Goal: Task Accomplishment & Management: Use online tool/utility

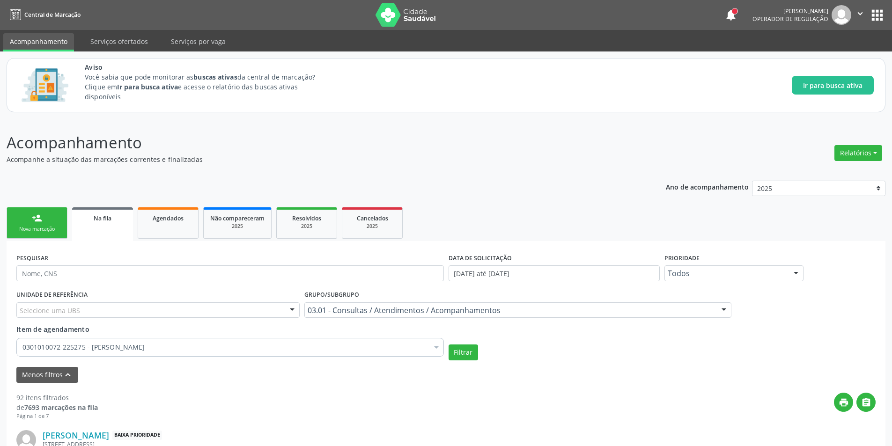
click at [107, 225] on link "Na fila" at bounding box center [102, 224] width 61 height 34
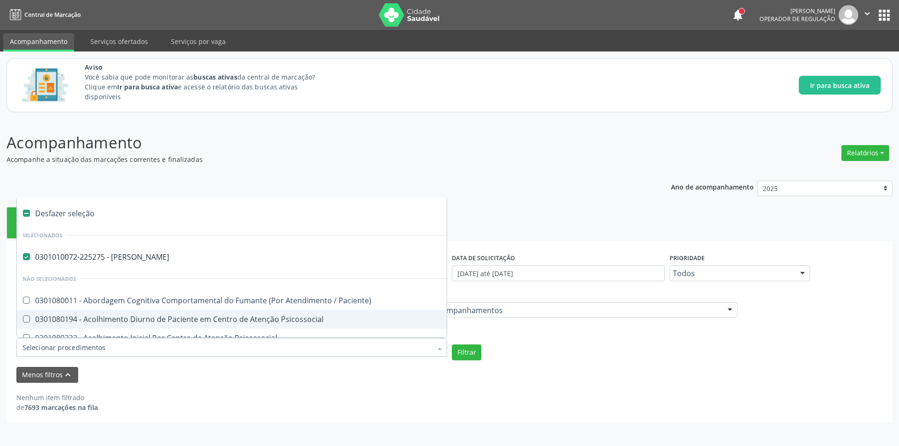
click at [59, 213] on div "Desfazer seleção" at bounding box center [518, 213] width 1003 height 19
checkbox Otorrinolaringologista "false"
click at [186, 347] on input "Item de agendamento" at bounding box center [226, 347] width 409 height 19
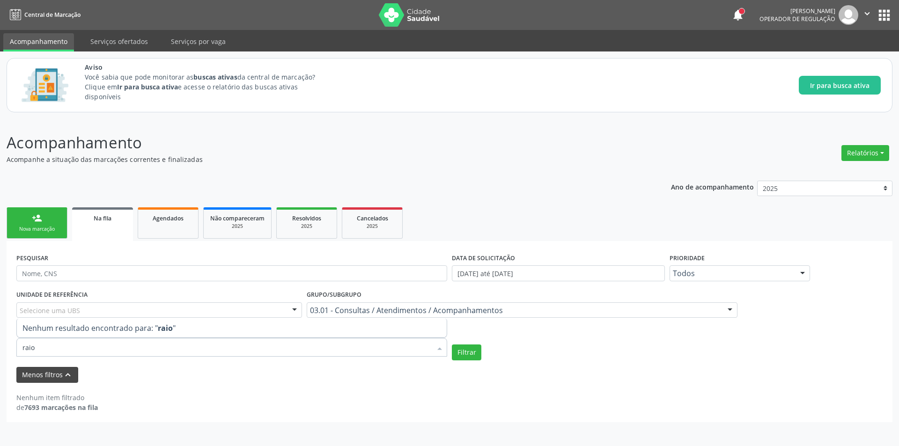
type input "raio"
click at [59, 373] on button "Menos filtros keyboard_arrow_up" at bounding box center [47, 375] width 62 height 16
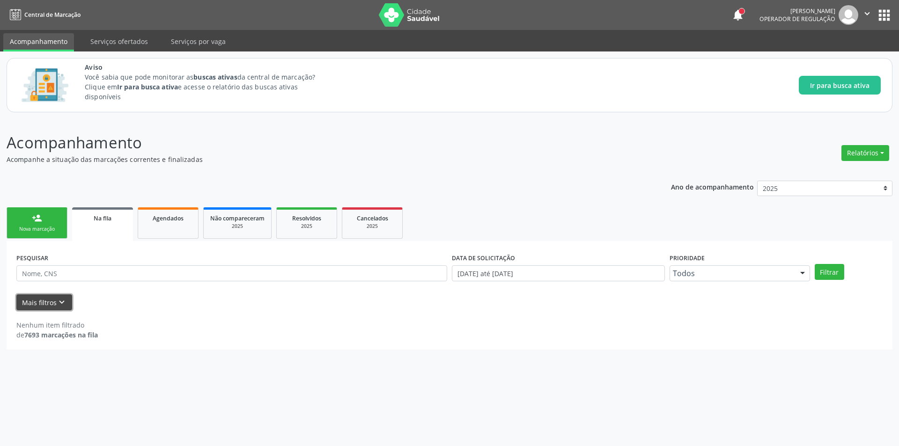
click at [61, 305] on icon "keyboard_arrow_down" at bounding box center [62, 302] width 10 height 10
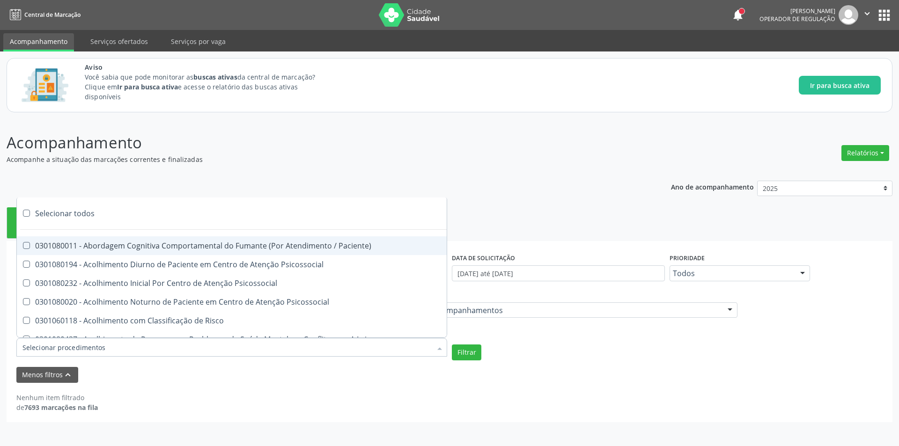
click at [237, 344] on div at bounding box center [231, 347] width 431 height 19
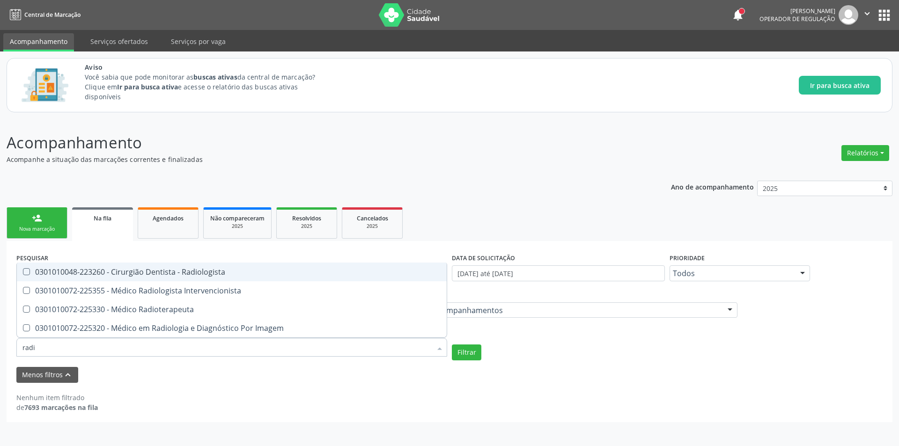
type input "radio"
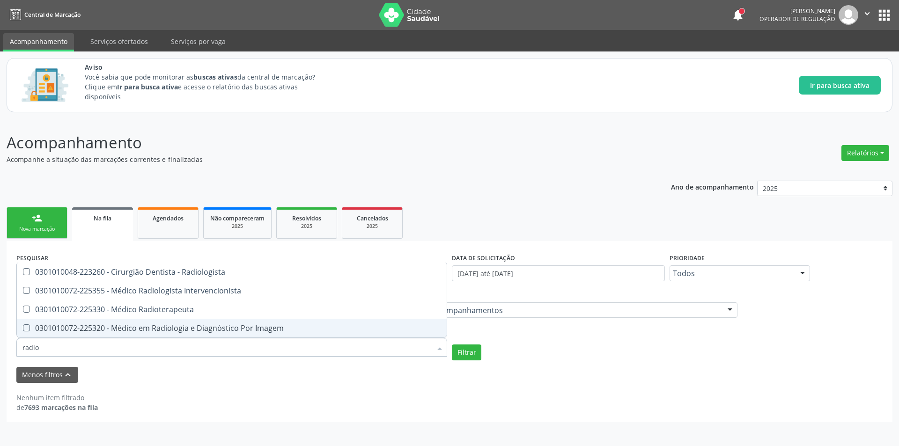
click at [274, 326] on div "0301010072-225320 - Médico em Radiologia e Diagnóstico Por Imagem" at bounding box center [231, 328] width 419 height 7
checkbox Imagem "true"
checkbox Intervencionista "true"
checkbox Imagem "false"
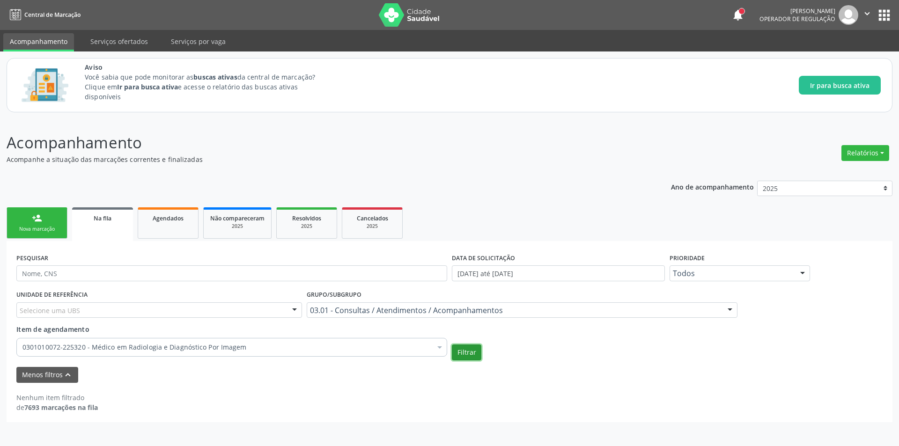
click at [473, 356] on button "Filtrar" at bounding box center [467, 353] width 30 height 16
click at [465, 350] on button "Filtrar" at bounding box center [467, 353] width 30 height 16
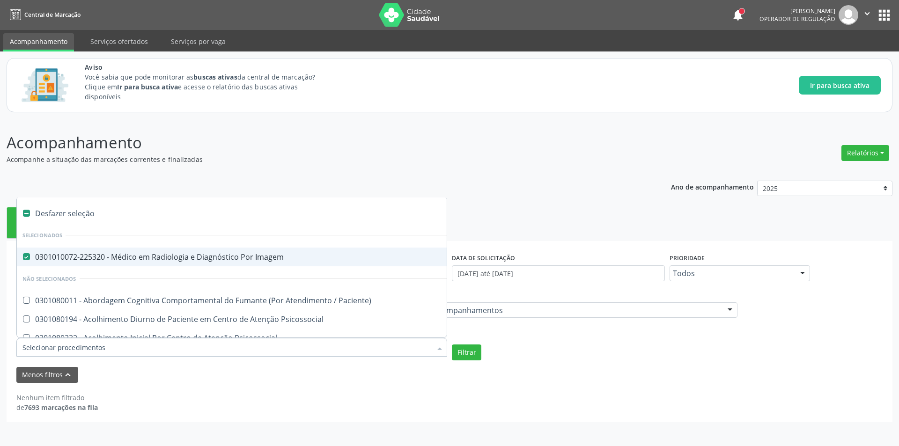
click at [26, 214] on label at bounding box center [26, 213] width 7 height 7
checkbox Imagem "false"
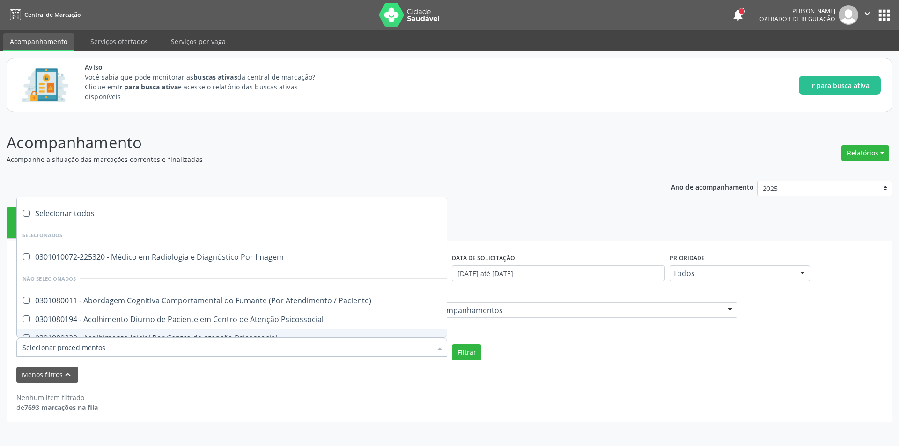
click at [100, 347] on input "Item de agendamento" at bounding box center [226, 347] width 409 height 19
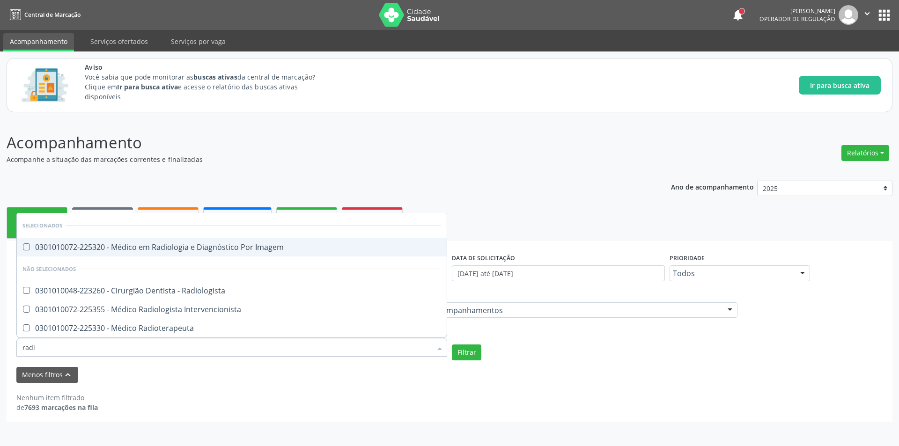
type input "radio"
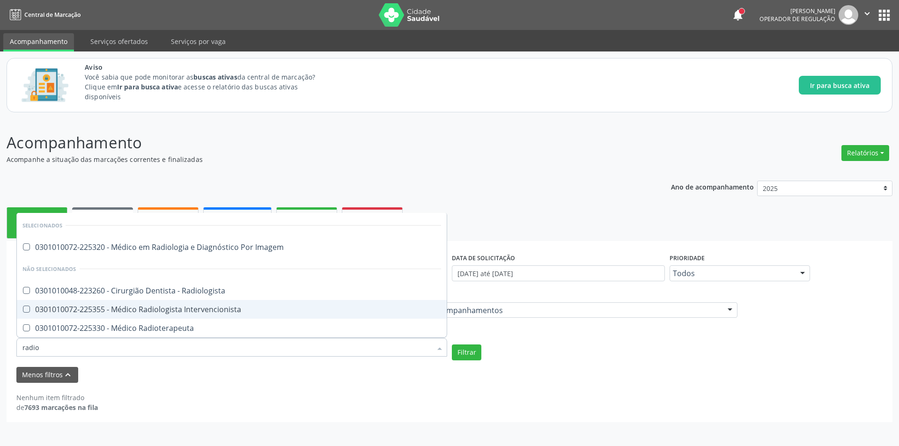
click at [215, 309] on div "0301010072-225355 - Médico Radiologista Intervencionista" at bounding box center [231, 309] width 419 height 7
checkbox Intervencionista "true"
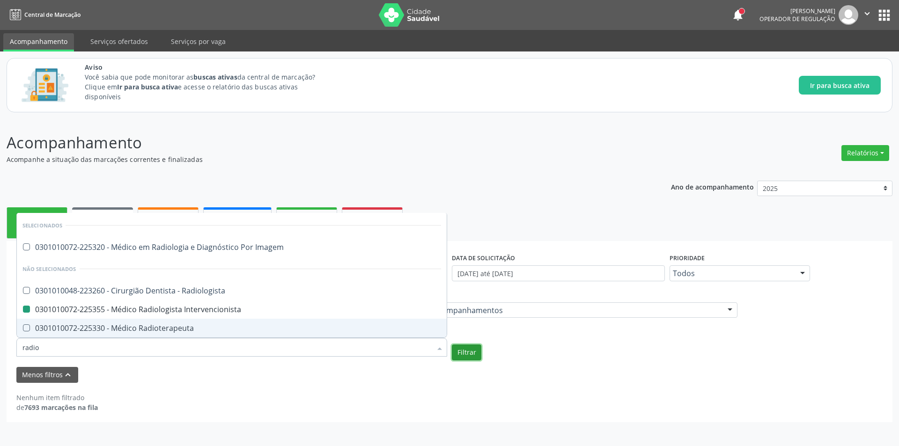
checkbox Imagem "true"
checkbox Intervencionista "false"
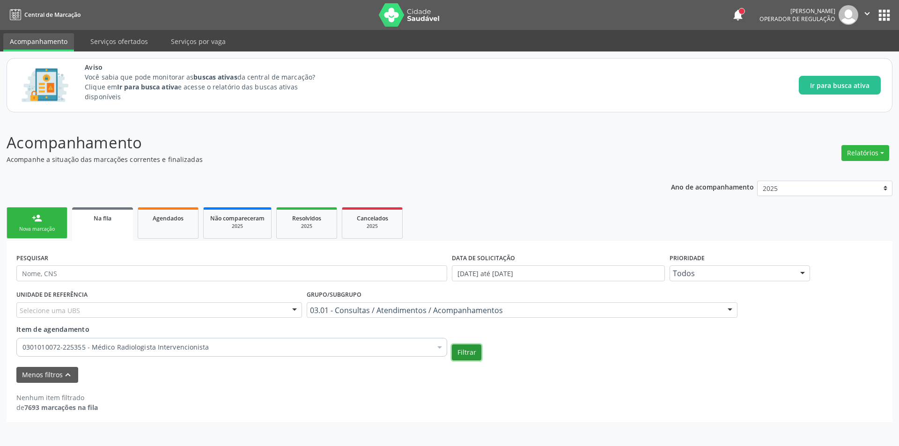
click at [461, 356] on button "Filtrar" at bounding box center [467, 353] width 30 height 16
drag, startPoint x: 150, startPoint y: 231, endPoint x: 118, endPoint y: 226, distance: 32.7
click at [151, 231] on link "Agendados" at bounding box center [168, 222] width 61 height 31
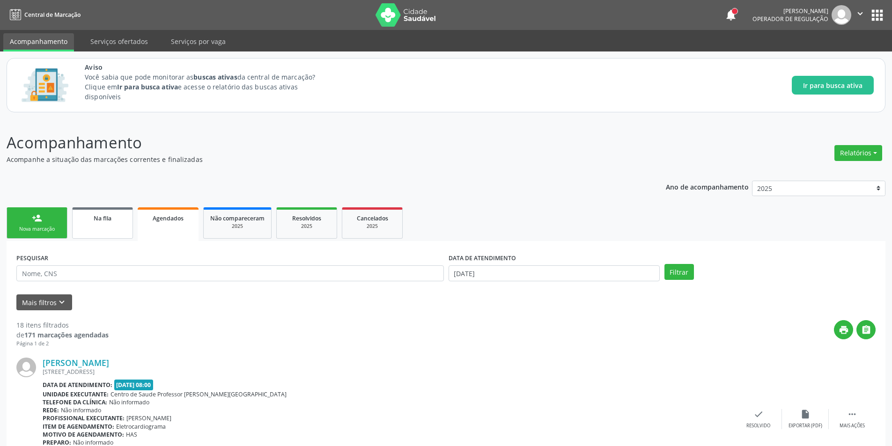
click at [98, 225] on link "Na fila" at bounding box center [102, 222] width 61 height 31
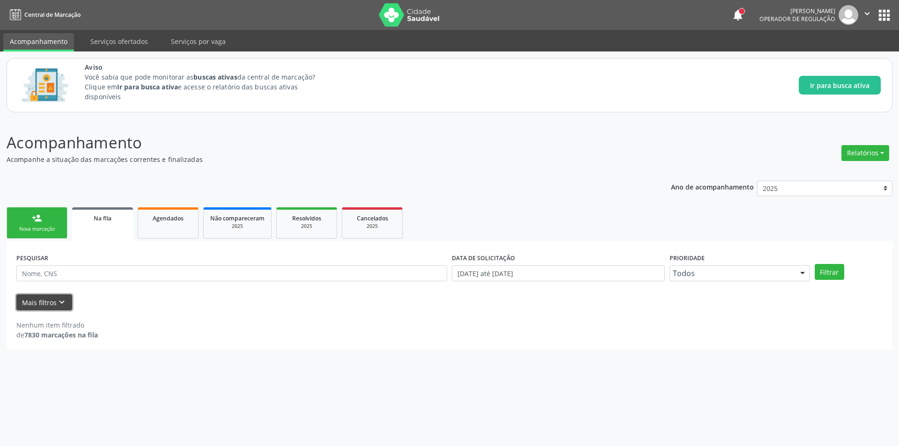
click at [53, 300] on button "Mais filtros keyboard_arrow_down" at bounding box center [44, 303] width 56 height 16
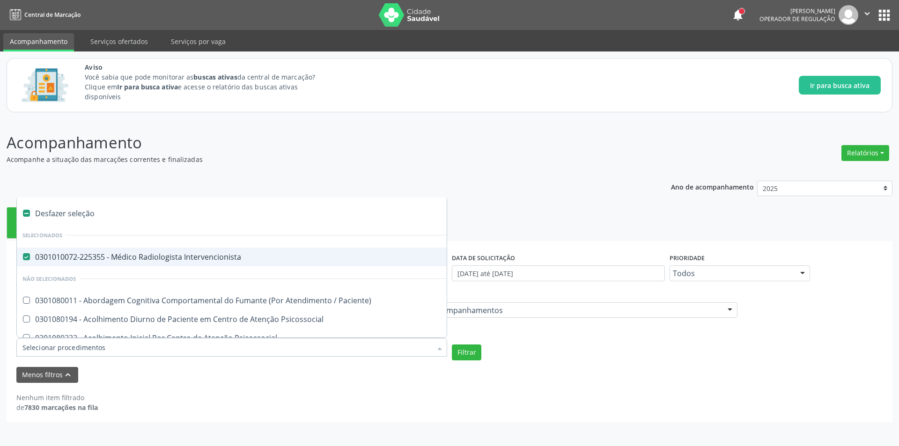
click at [28, 257] on Intervencionista at bounding box center [26, 256] width 7 height 7
click at [23, 257] on Intervencionista "checkbox" at bounding box center [20, 257] width 6 height 6
checkbox Intervencionista "false"
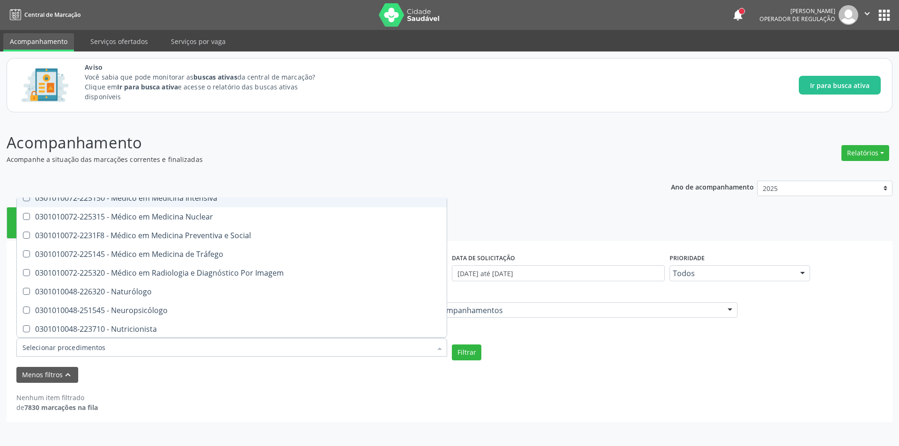
scroll to position [5760, 0]
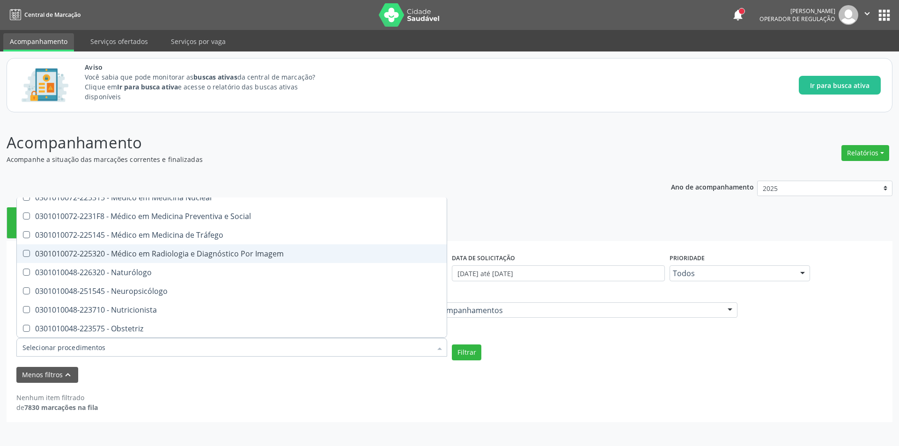
click at [299, 252] on div "0301010072-225320 - Médico em Radiologia e Diagnóstico Por Imagem" at bounding box center [517, 253] width 991 height 7
checkbox Imagem "true"
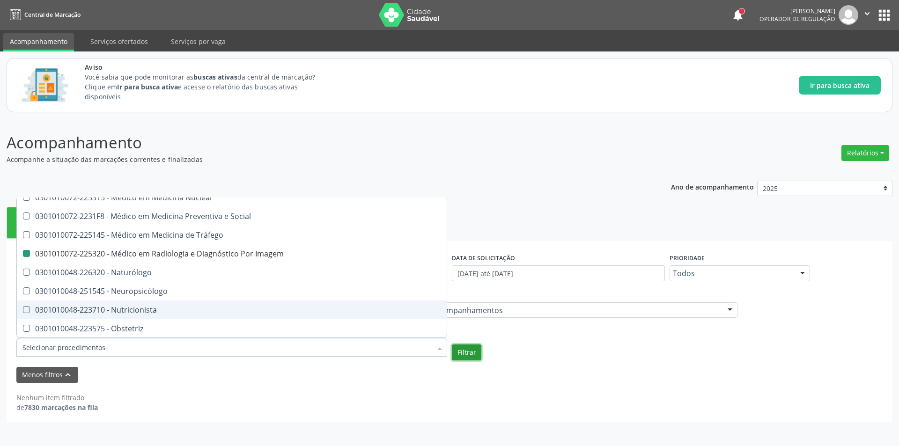
checkbox Intervencionista "true"
checkbox Imagem "false"
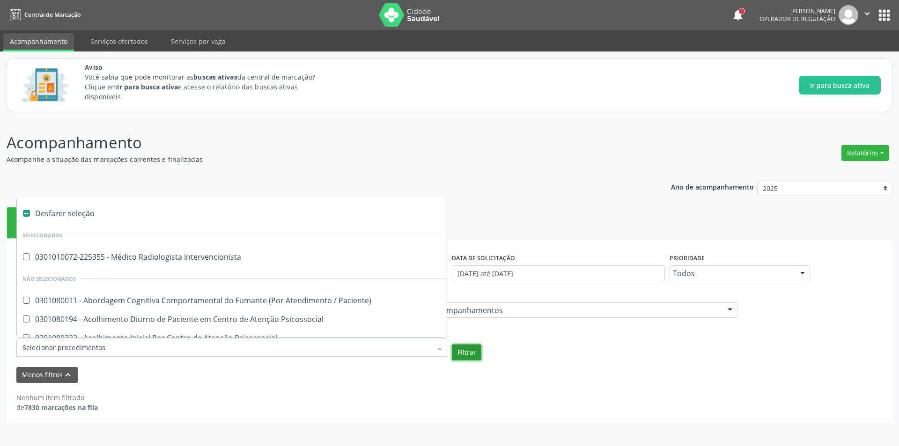
click at [466, 356] on button "Filtrar" at bounding box center [467, 353] width 30 height 16
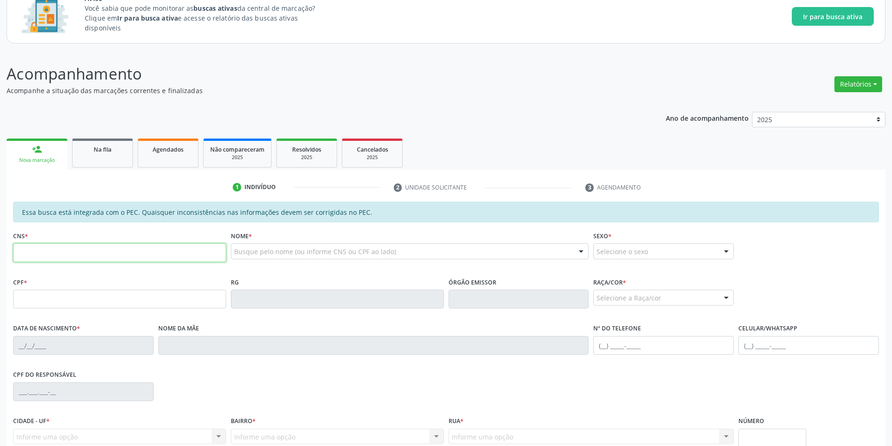
scroll to position [156, 0]
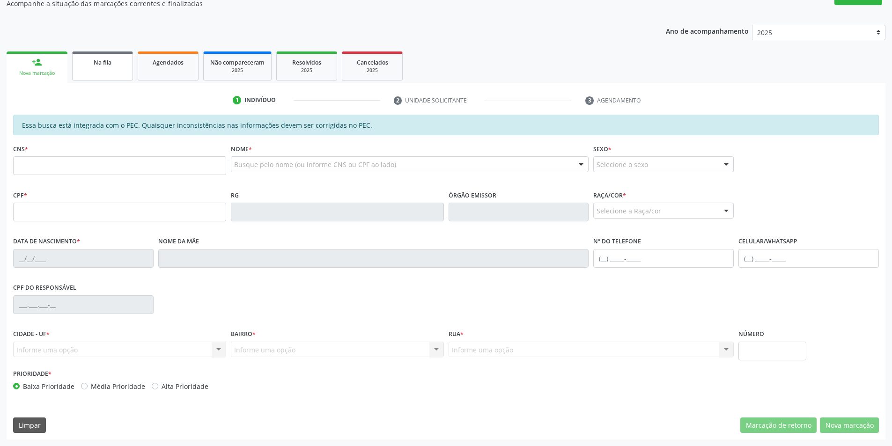
click at [110, 58] on div "Na fila" at bounding box center [102, 62] width 47 height 10
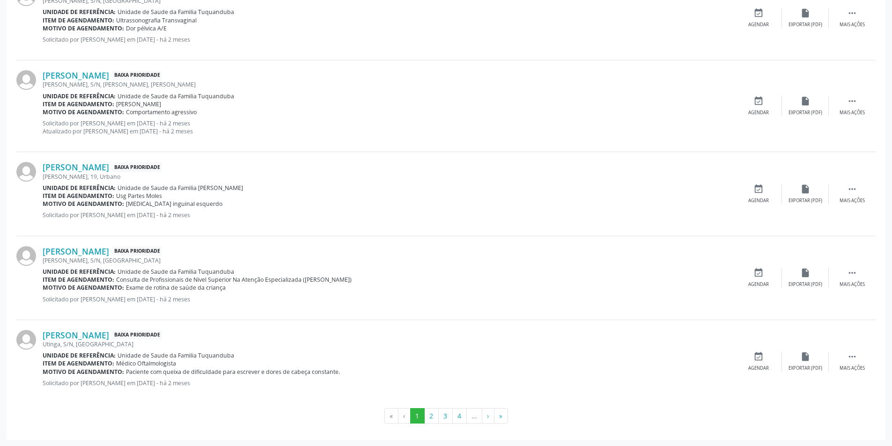
scroll to position [1235, 0]
click at [433, 414] on button "2" at bounding box center [431, 416] width 15 height 16
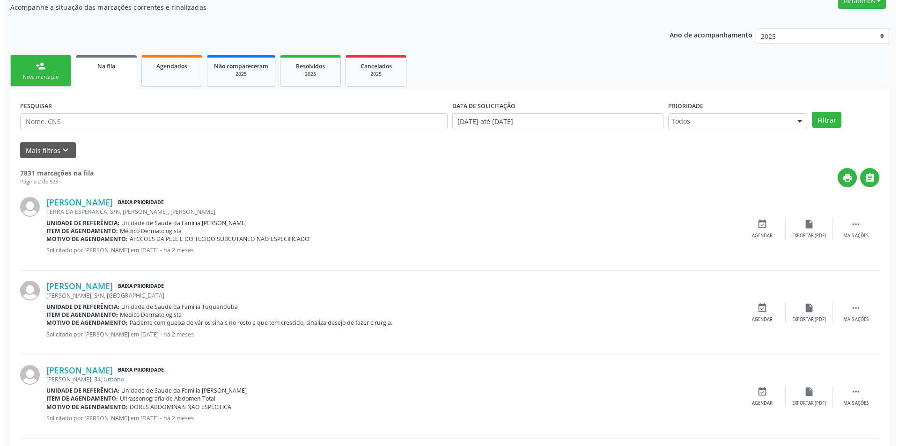
scroll to position [0, 0]
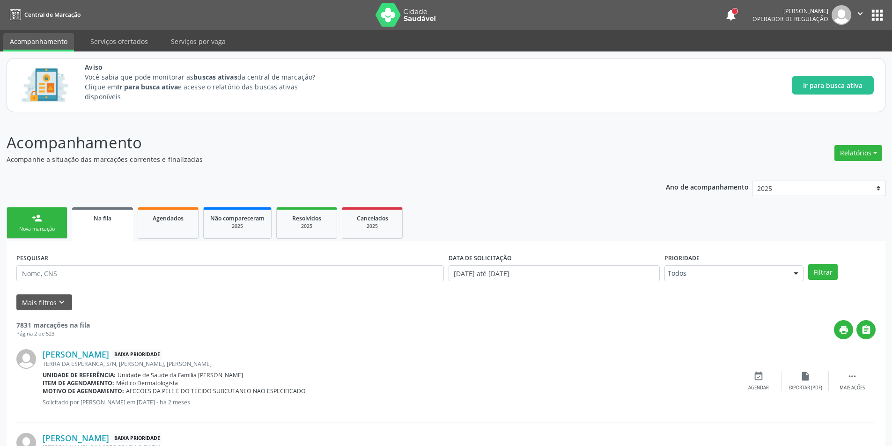
click at [111, 230] on link "Na fila" at bounding box center [102, 224] width 61 height 34
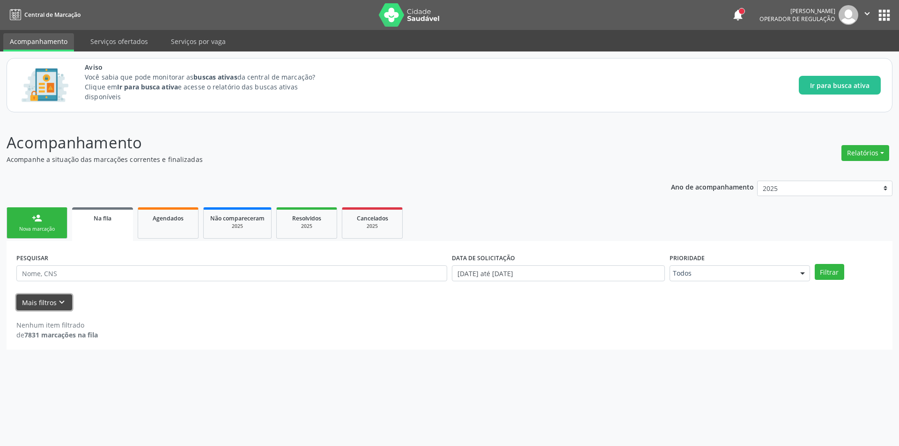
click at [57, 298] on icon "keyboard_arrow_down" at bounding box center [62, 302] width 10 height 10
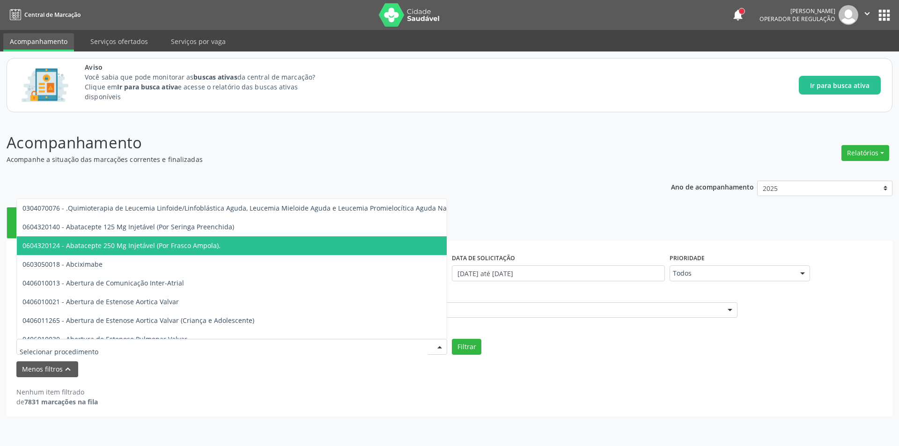
click at [237, 183] on div "Ano de acompanhamento 2025 person_add Nova marcação Na fila Agendados Não compa…" at bounding box center [450, 295] width 886 height 243
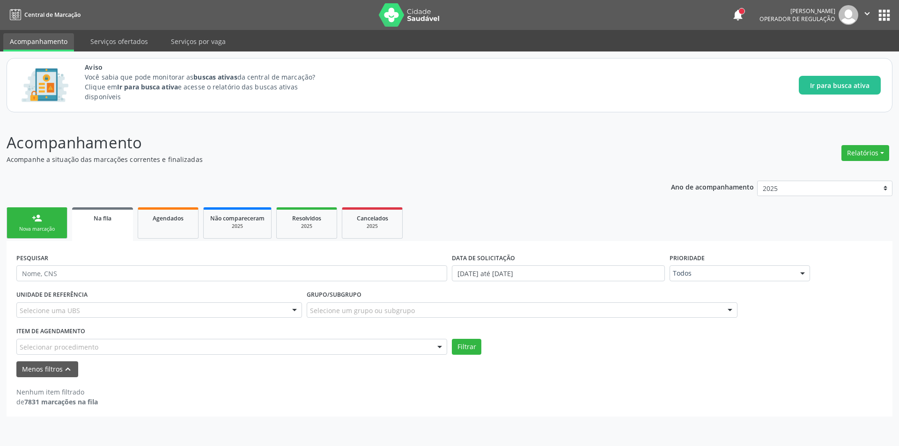
click at [154, 348] on div "Selecionar procedimento" at bounding box center [231, 347] width 431 height 16
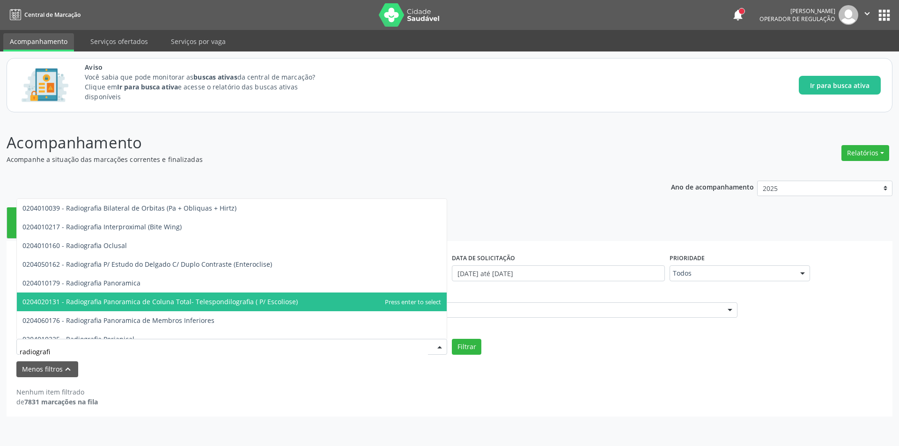
type input "radiografia"
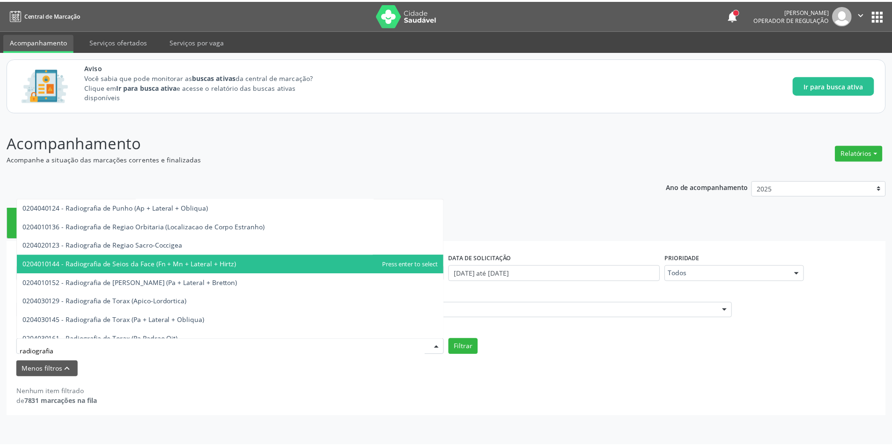
scroll to position [1171, 0]
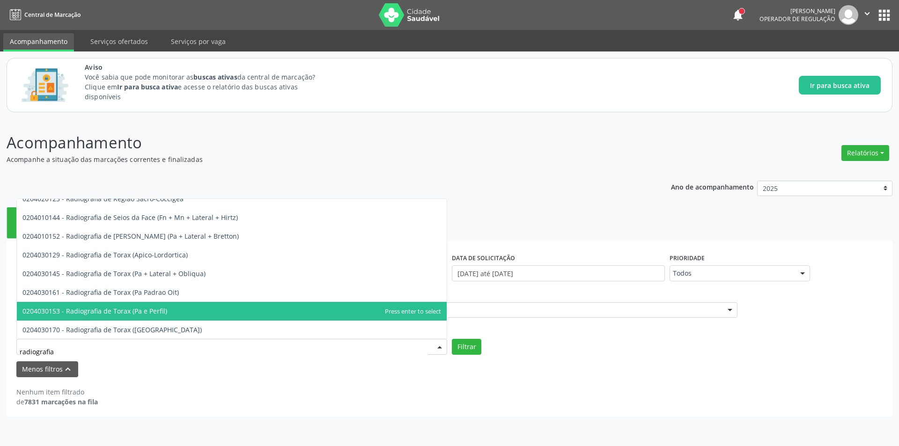
click at [161, 310] on span "0204030153 - Radiografia de Torax (Pa e Perfil)" at bounding box center [94, 311] width 145 height 9
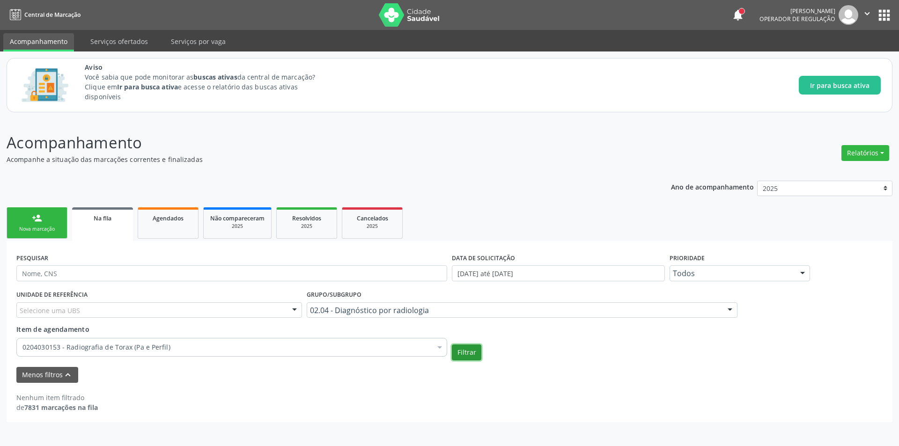
click at [473, 350] on button "Filtrar" at bounding box center [467, 353] width 30 height 16
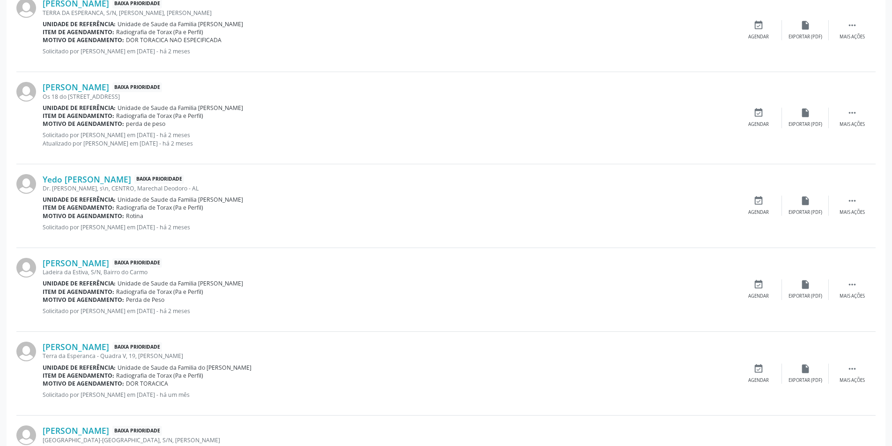
scroll to position [515, 0]
click at [760, 115] on icon "event_available" at bounding box center [759, 114] width 10 height 10
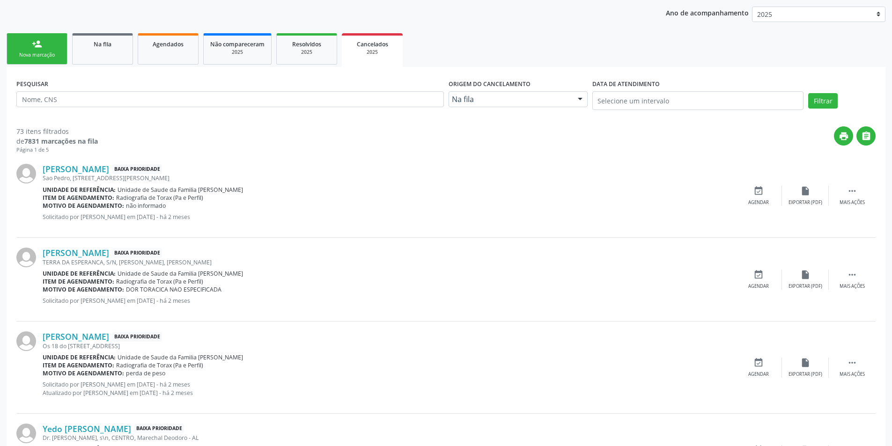
scroll to position [0, 0]
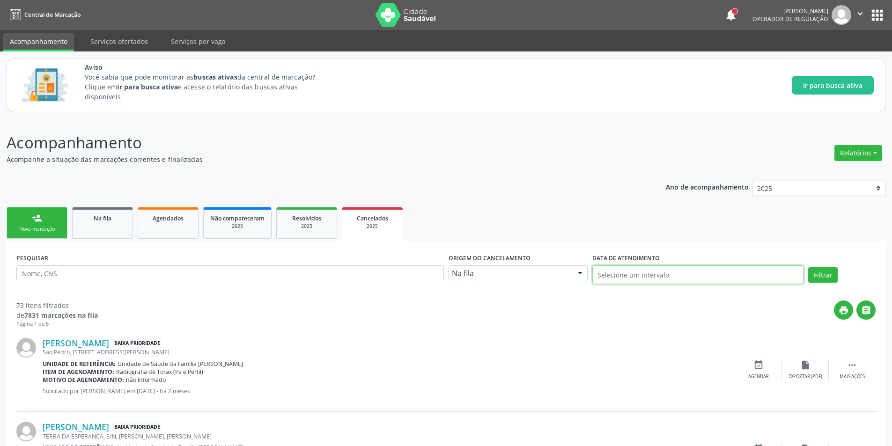
click at [771, 275] on input "text" at bounding box center [697, 275] width 211 height 19
click at [572, 275] on div "Na fila Na fila Agendados Nenhum resultado encontrado para: " " Não há nenhuma …" at bounding box center [518, 274] width 139 height 16
click at [537, 210] on ul "person_add Nova marcação Na fila Agendados Não compareceram 2025 Resolvidos 202…" at bounding box center [446, 223] width 879 height 36
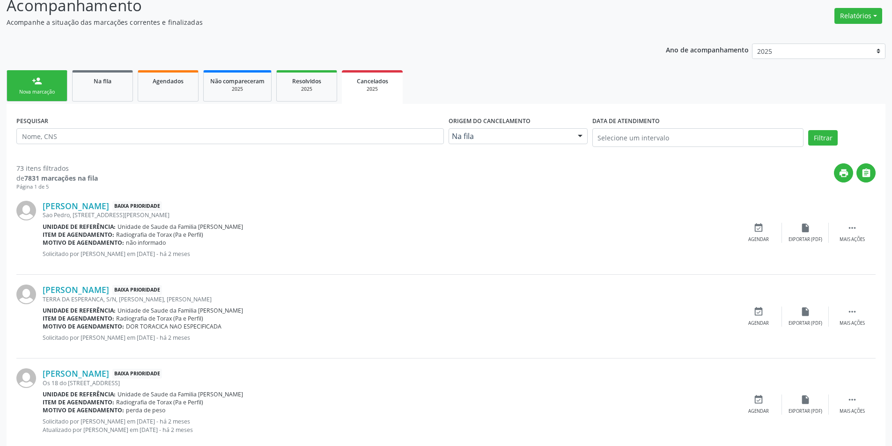
scroll to position [140, 0]
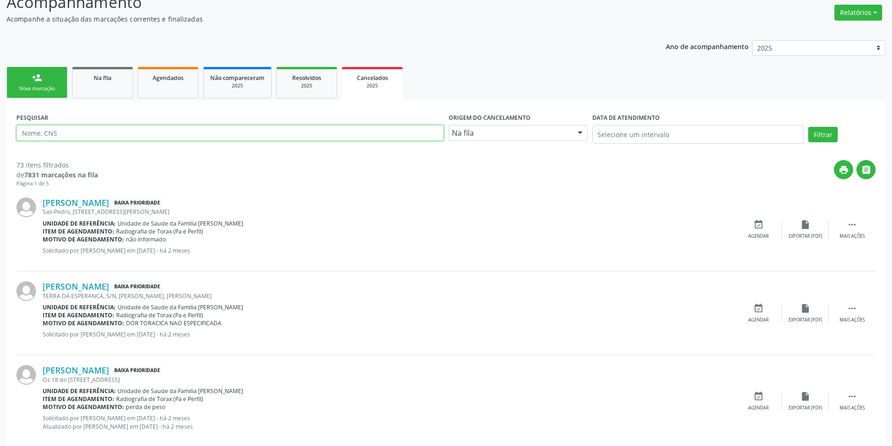
click at [132, 131] on input "text" at bounding box center [230, 133] width 428 height 16
click at [309, 185] on div "print " at bounding box center [487, 174] width 778 height 28
